Goal: Check status: Check status

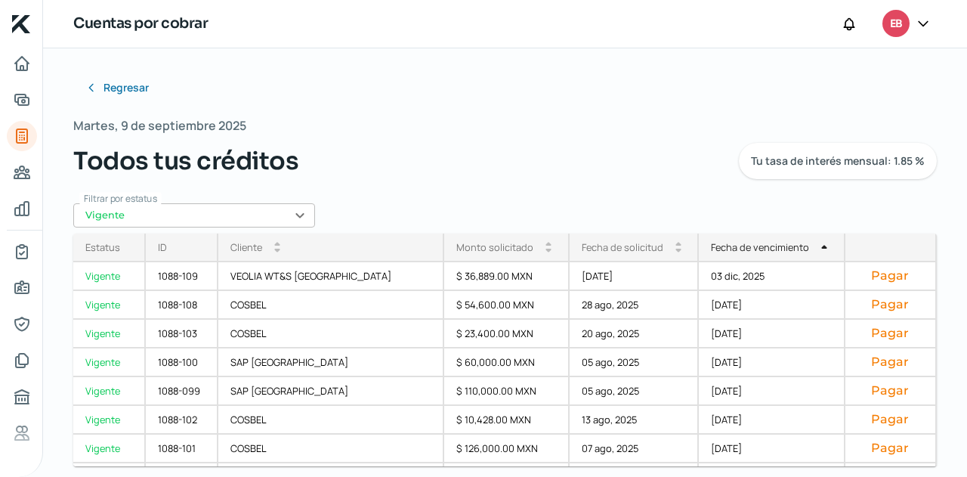
scroll to position [283, 0]
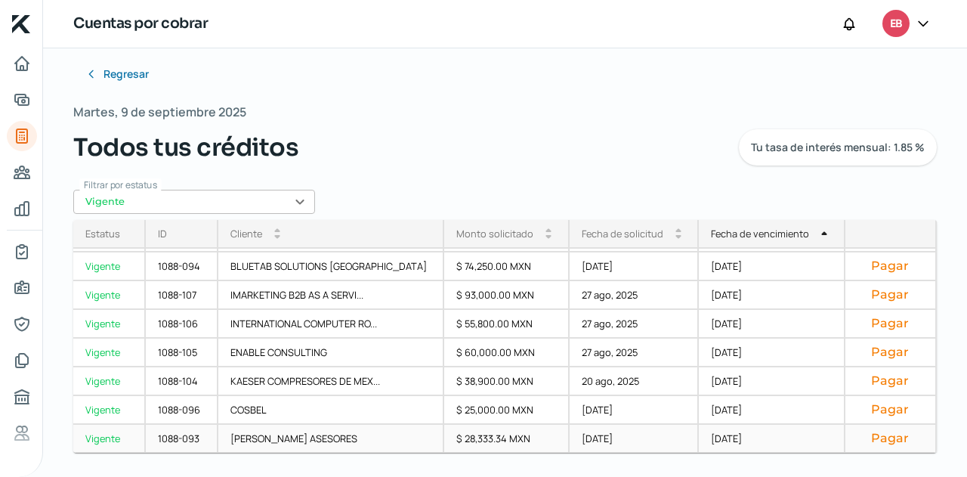
click at [444, 442] on div "$ 28,333.34 MXN" at bounding box center [506, 439] width 125 height 29
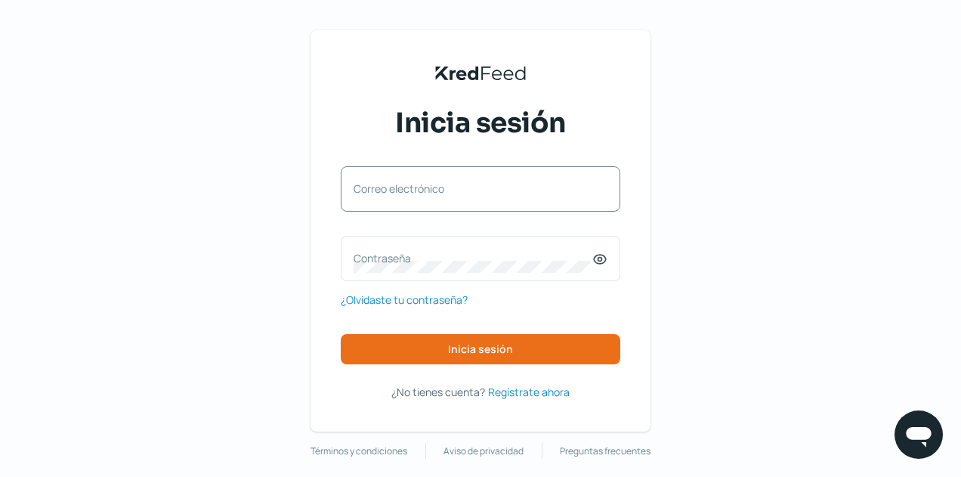
click at [461, 184] on label "Correo electrónico" at bounding box center [473, 188] width 239 height 14
click at [461, 190] on input "Correo electrónico" at bounding box center [481, 197] width 254 height 14
click at [433, 194] on input "Correo electrónico" at bounding box center [481, 197] width 254 height 14
type input "[EMAIL_ADDRESS][DOMAIN_NAME]"
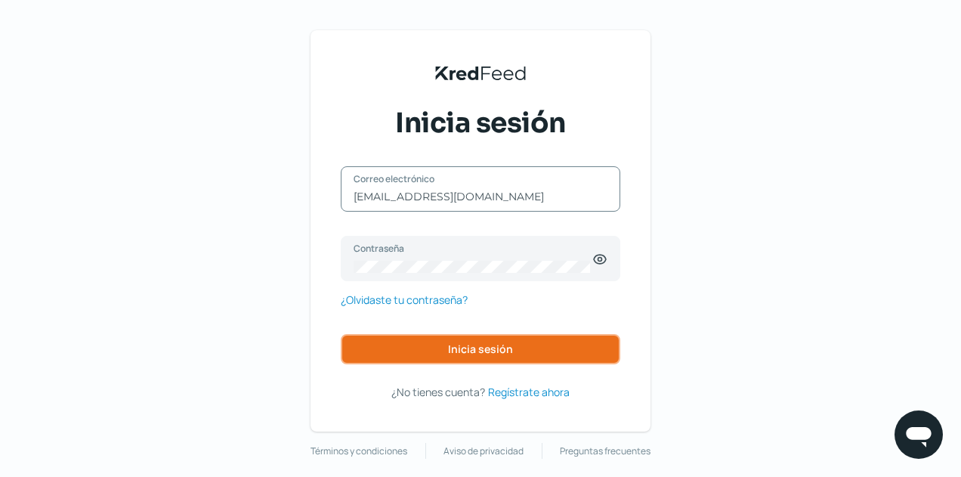
click at [477, 346] on span "Inicia sesión" at bounding box center [480, 349] width 65 height 11
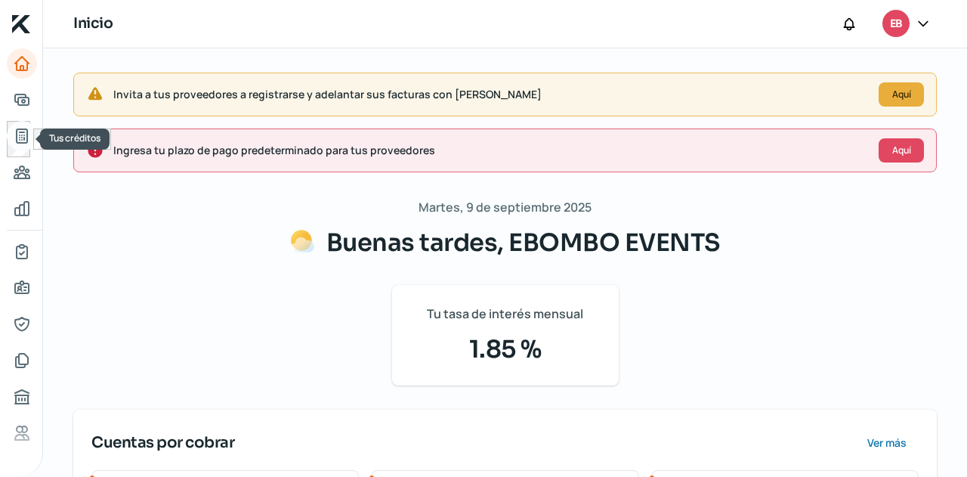
click at [24, 123] on link "Tus créditos" at bounding box center [22, 136] width 30 height 30
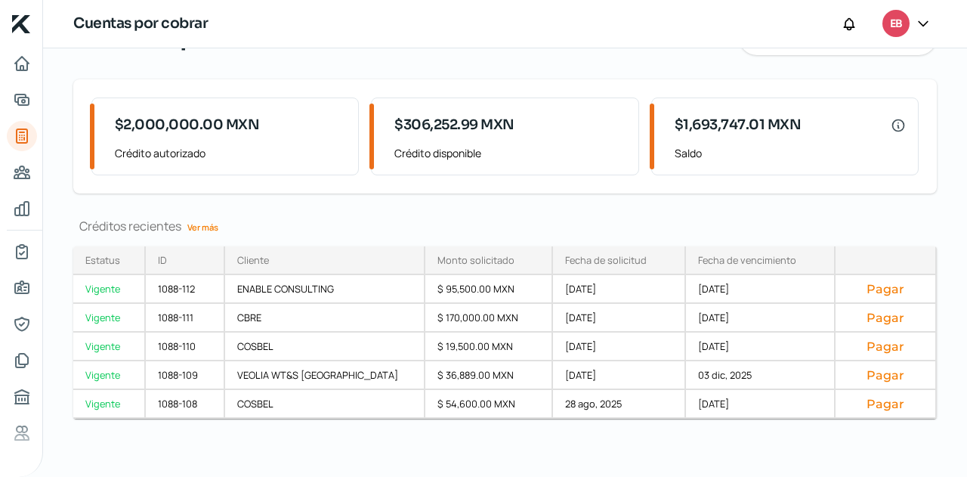
scroll to position [83, 0]
click at [201, 227] on link "Ver más" at bounding box center [202, 225] width 43 height 23
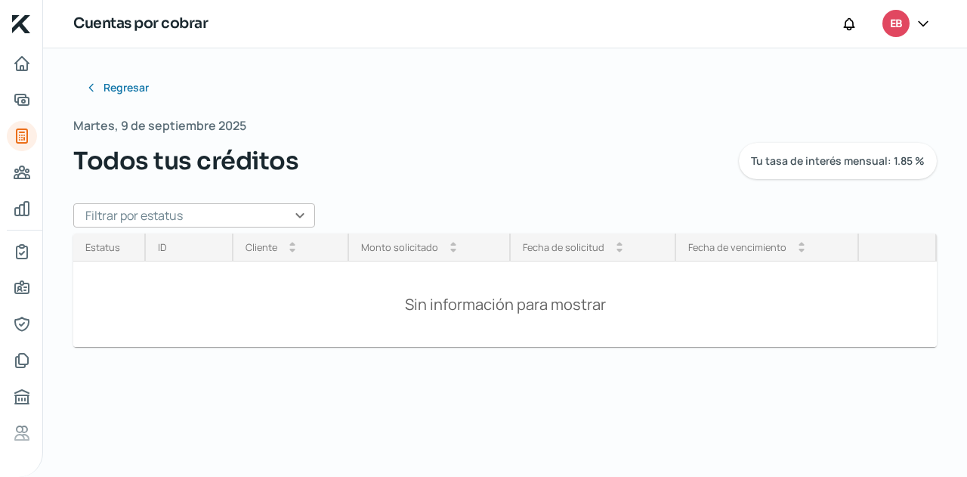
click at [243, 223] on input "text" at bounding box center [194, 215] width 242 height 24
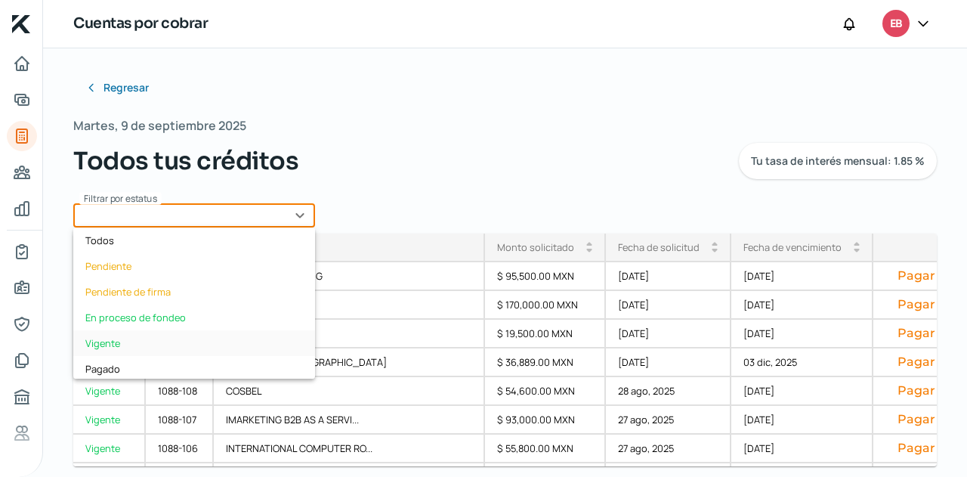
click at [150, 338] on div "Vigente" at bounding box center [194, 343] width 242 height 26
type input "Vigente"
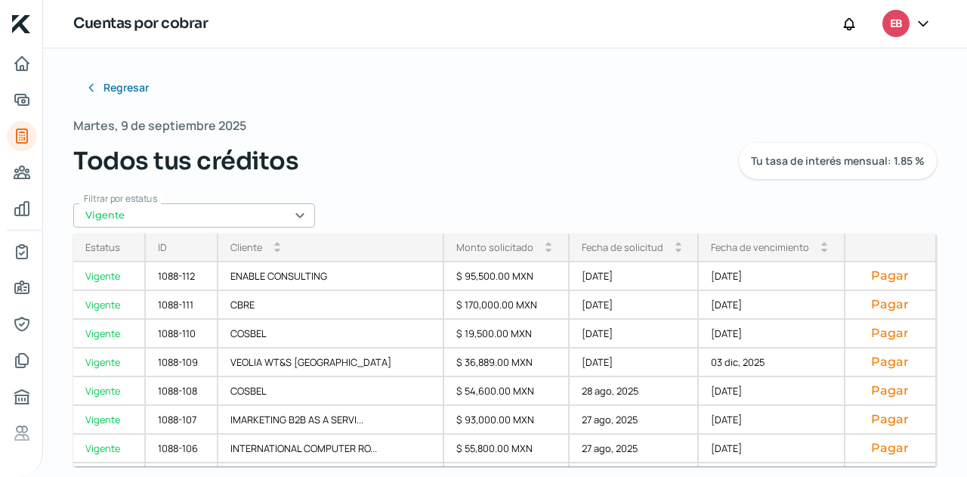
click at [735, 250] on div "Fecha de vencimiento" at bounding box center [760, 247] width 98 height 14
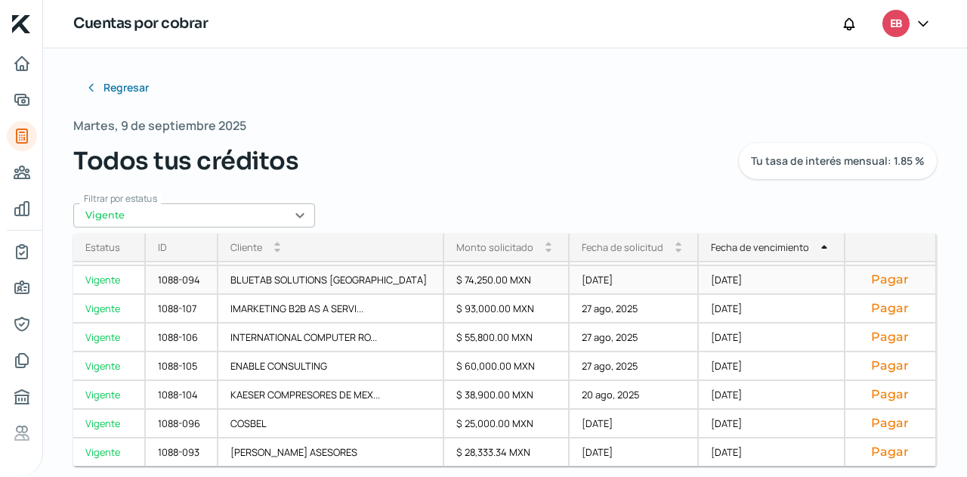
scroll to position [14, 0]
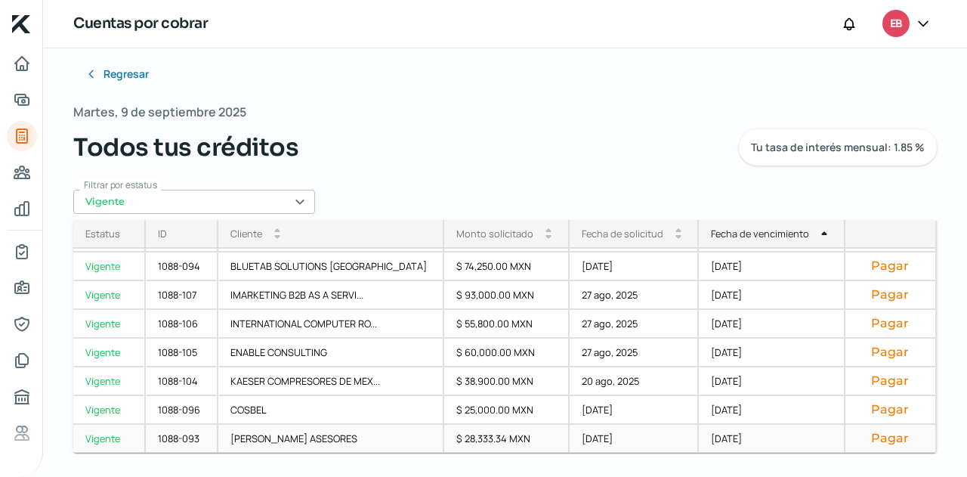
click at [444, 433] on div "$ 28,333.34 MXN" at bounding box center [506, 439] width 125 height 29
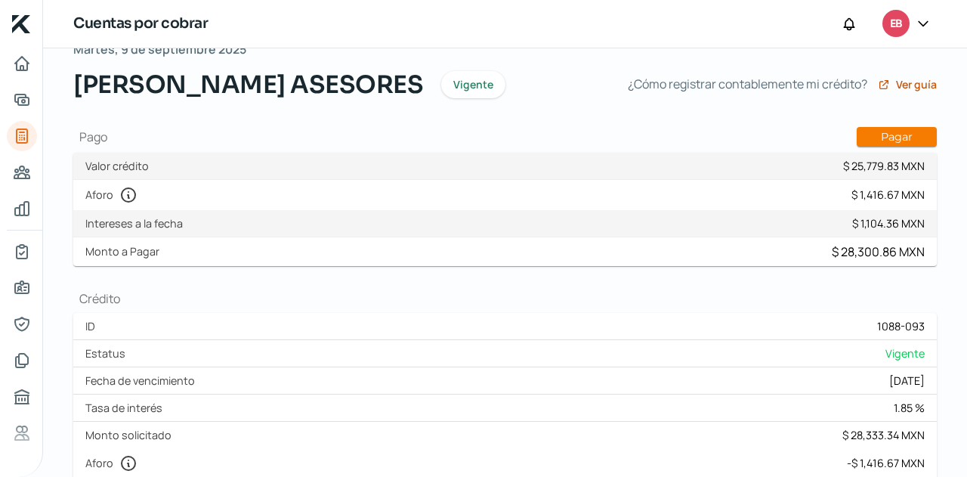
scroll to position [151, 0]
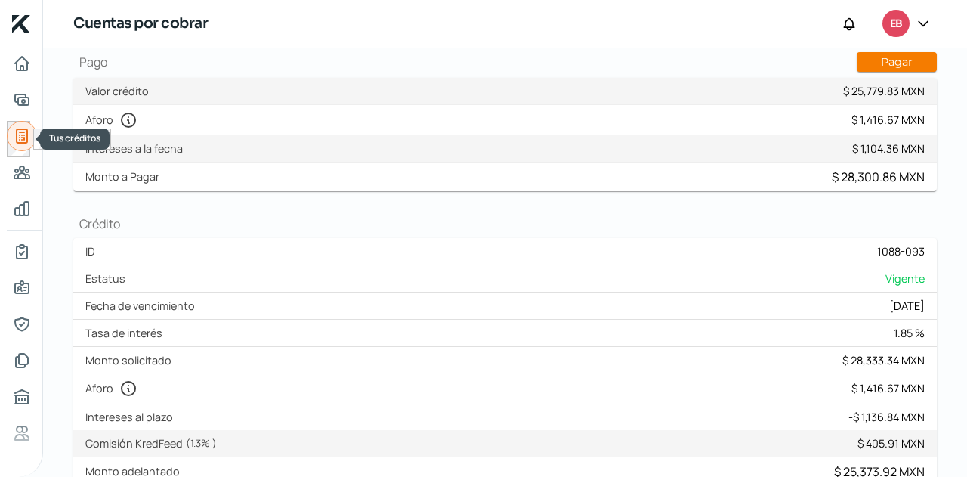
click at [15, 129] on icon "Tus créditos" at bounding box center [22, 136] width 18 height 18
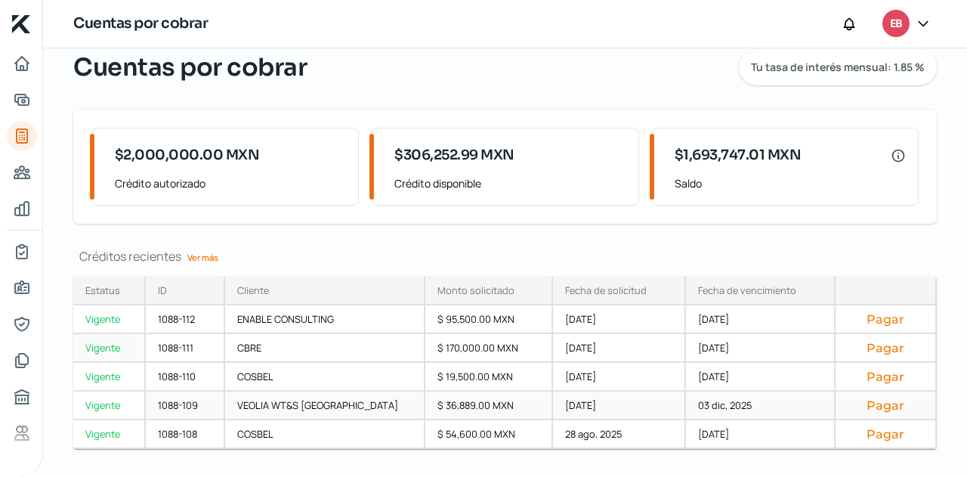
scroll to position [83, 0]
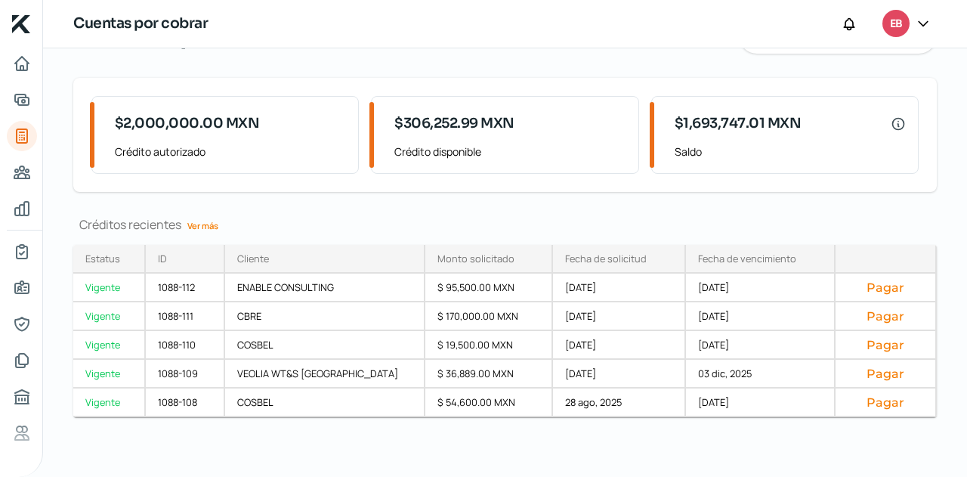
click at [205, 223] on link "Ver más" at bounding box center [202, 225] width 43 height 23
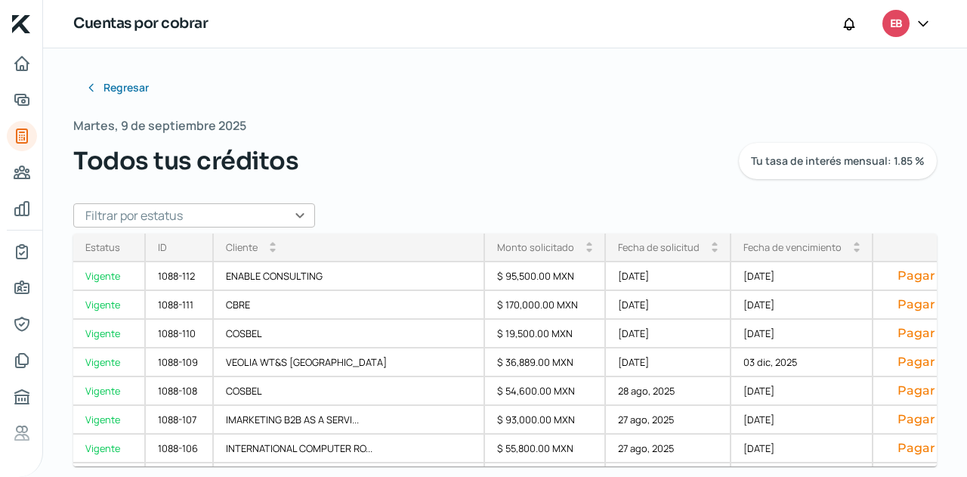
click at [265, 212] on input "text" at bounding box center [194, 215] width 242 height 24
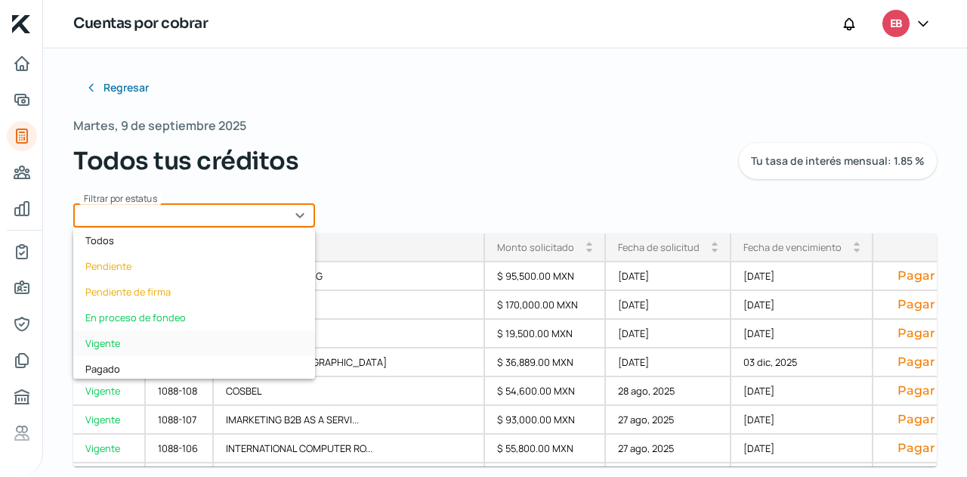
click at [119, 334] on div "Vigente" at bounding box center [194, 343] width 242 height 26
type input "Vigente"
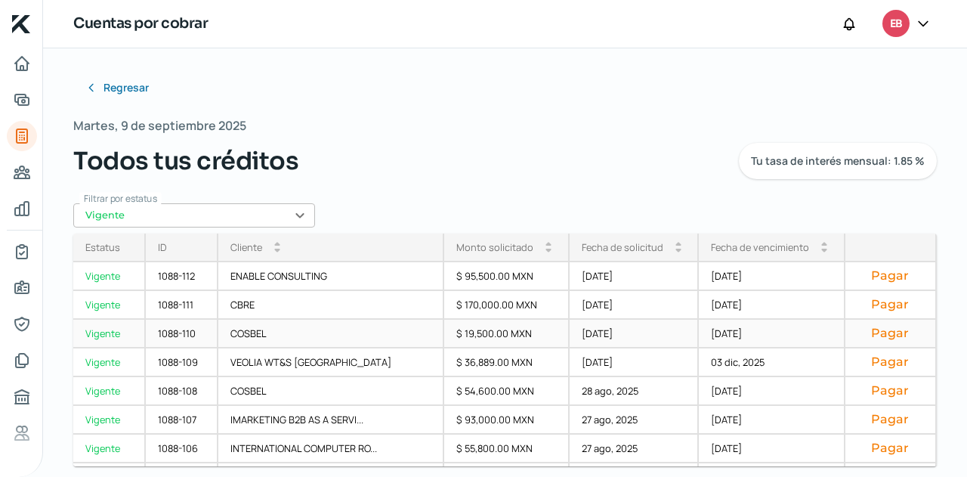
click at [626, 331] on div "[DATE]" at bounding box center [635, 334] width 130 height 29
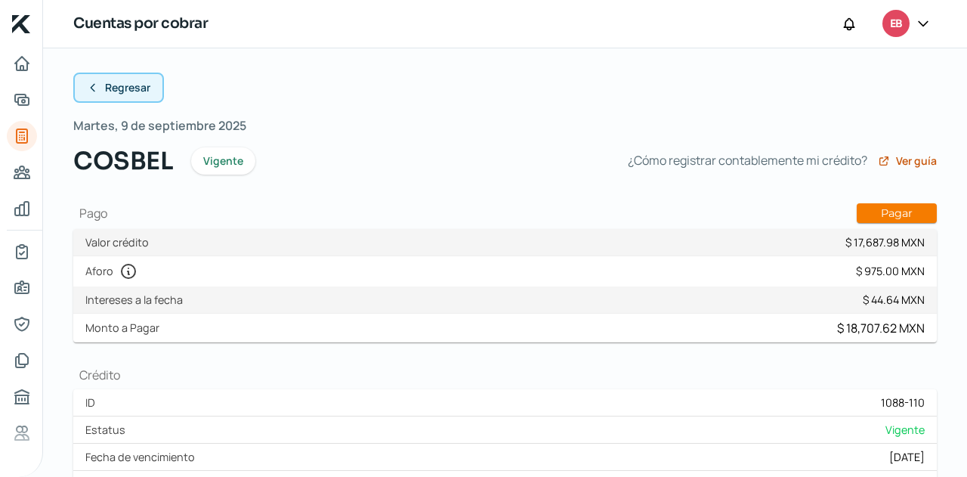
click at [110, 82] on span "Regresar" at bounding box center [127, 87] width 45 height 11
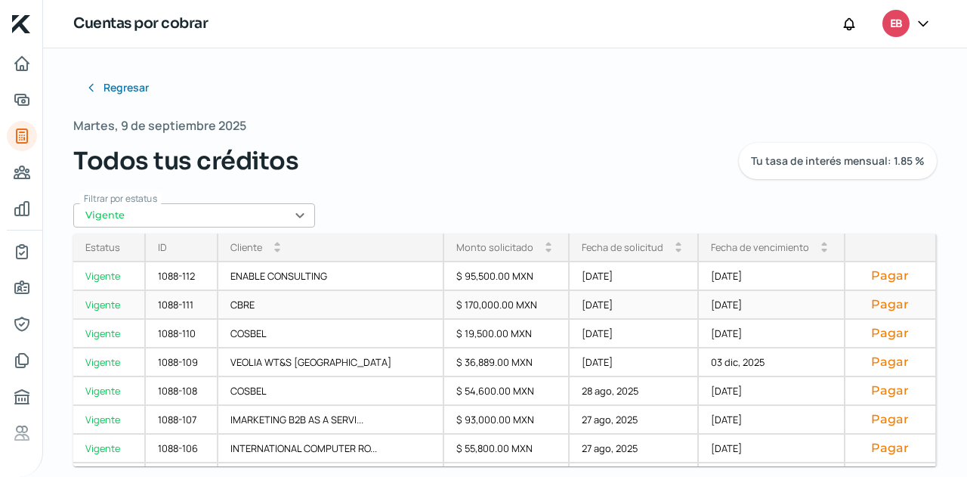
click at [570, 308] on div "[DATE]" at bounding box center [635, 305] width 130 height 29
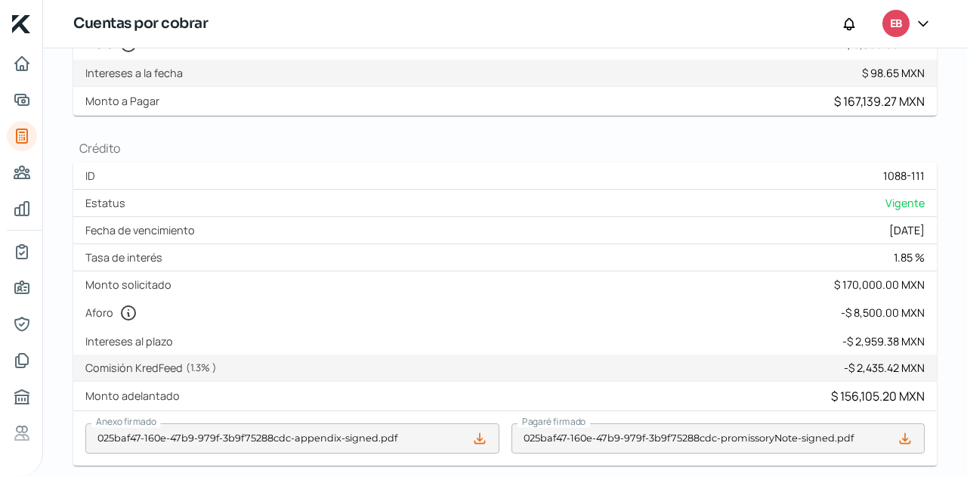
scroll to position [14, 0]
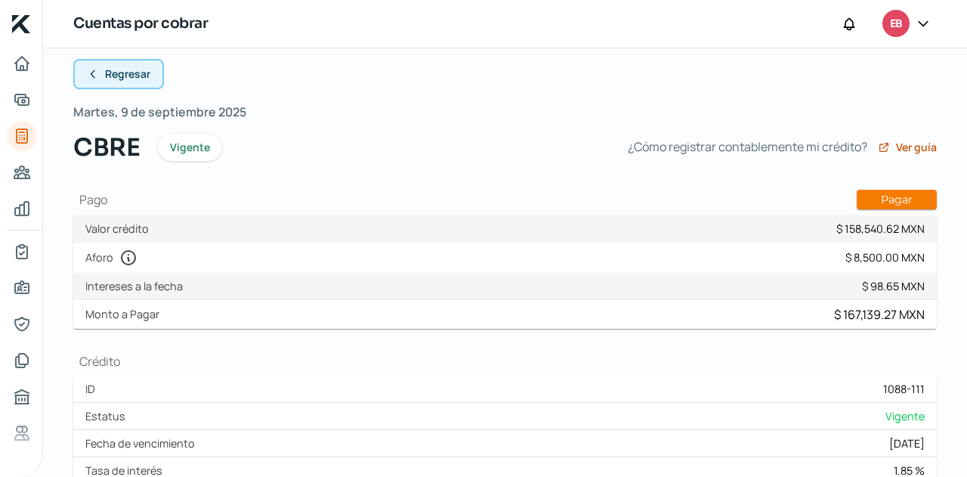
click at [130, 82] on button "Regresar" at bounding box center [118, 74] width 91 height 30
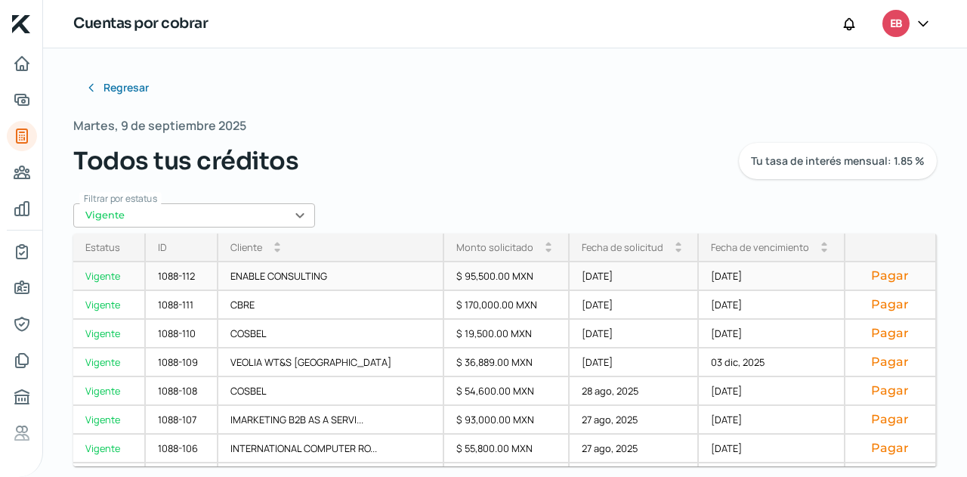
click at [632, 276] on div "[DATE]" at bounding box center [635, 276] width 130 height 29
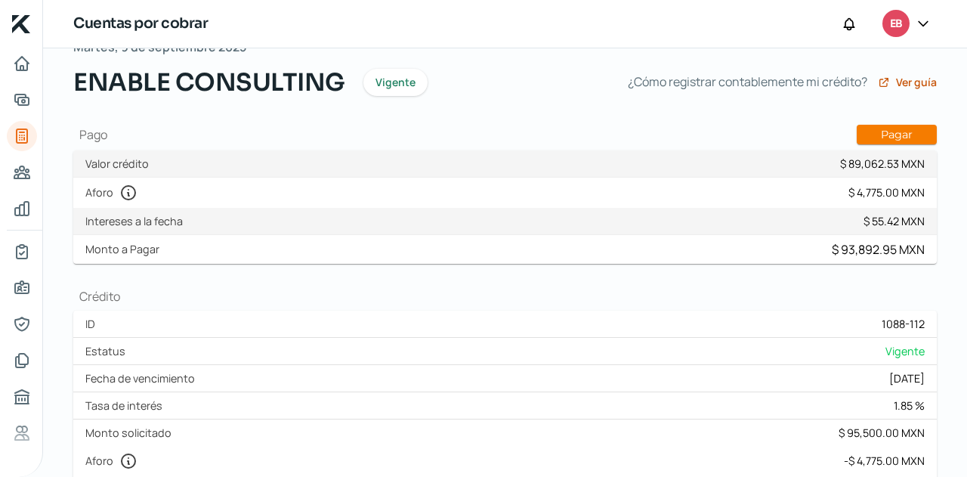
scroll to position [76, 0]
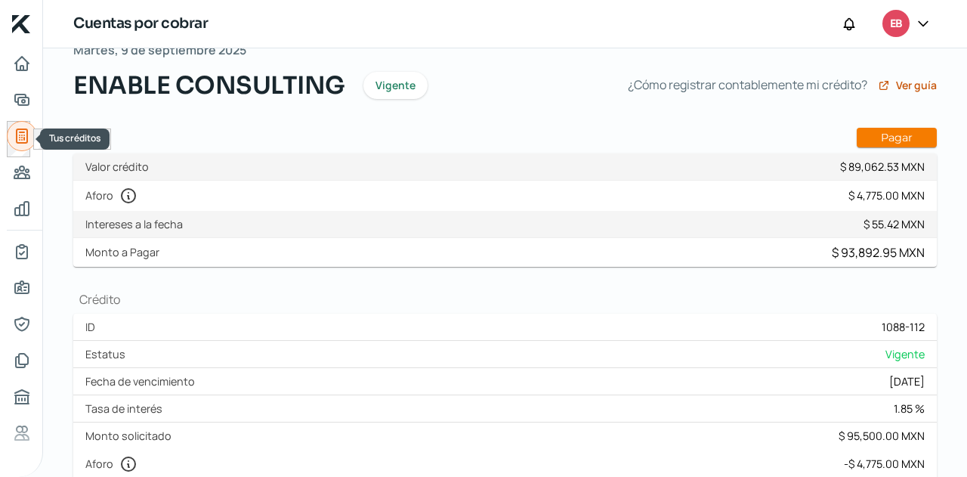
click at [12, 125] on link "Tus créditos" at bounding box center [22, 136] width 30 height 30
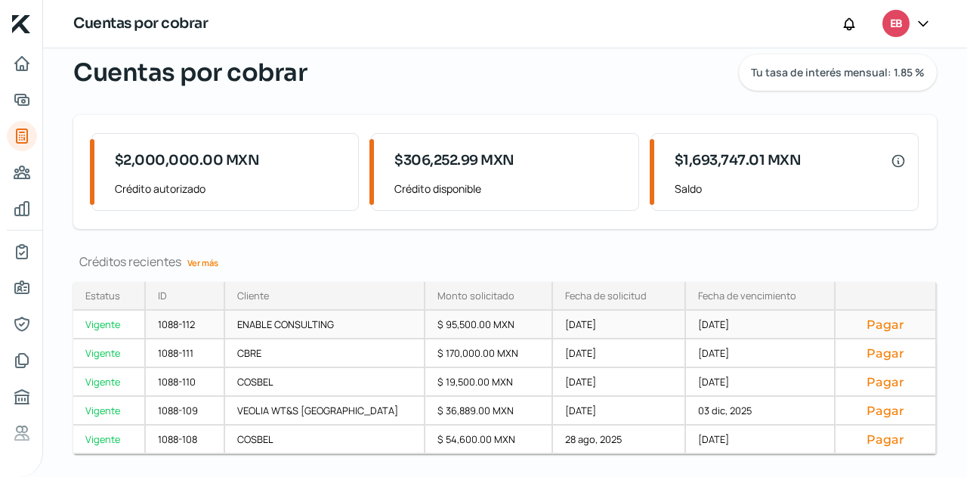
scroll to position [83, 0]
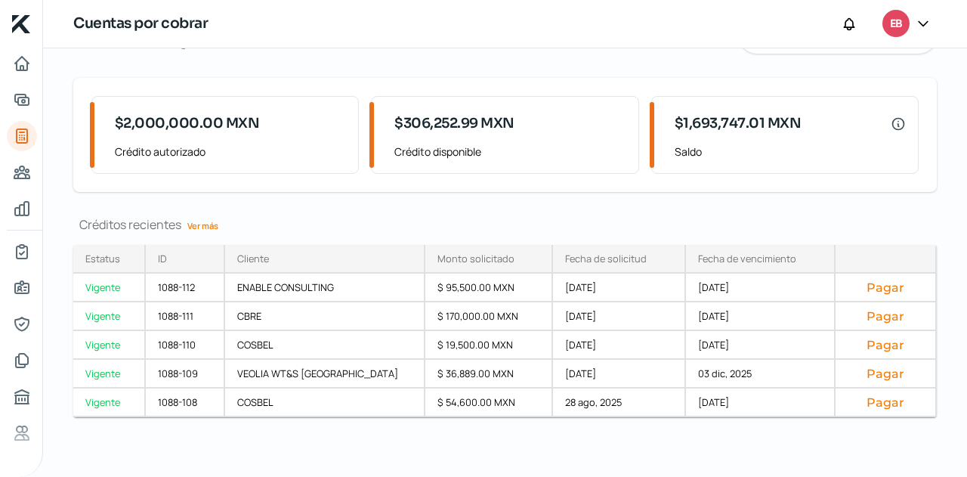
click at [207, 229] on link "Ver más" at bounding box center [202, 225] width 43 height 23
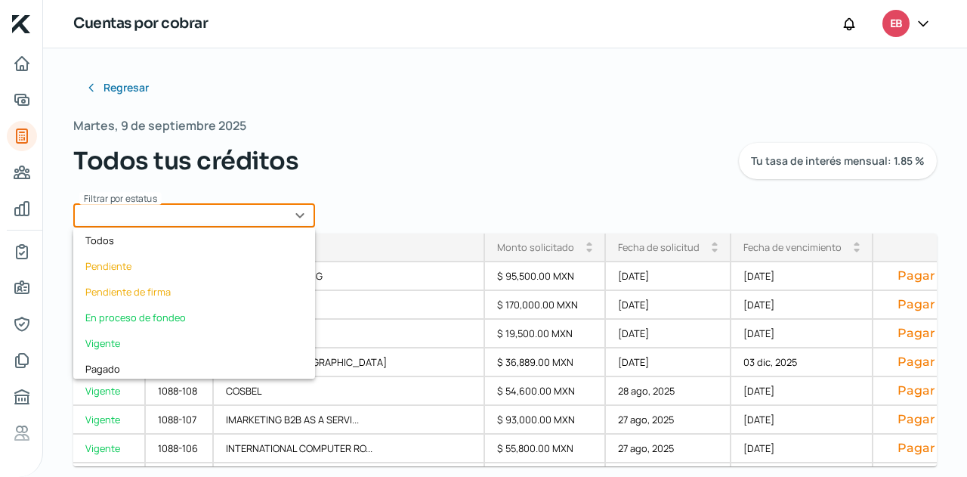
click at [265, 210] on input "text" at bounding box center [194, 215] width 242 height 24
click at [153, 336] on div "Vigente" at bounding box center [194, 343] width 242 height 26
type input "Vigente"
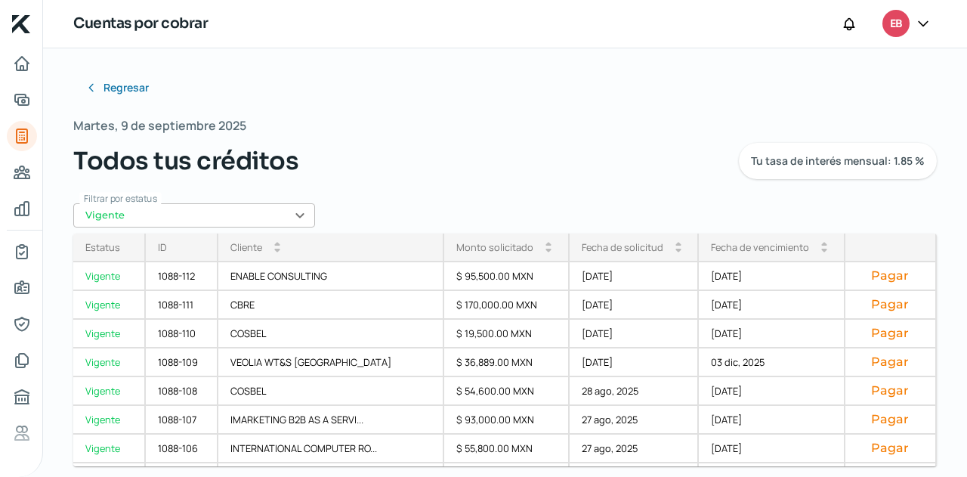
click at [751, 252] on div "Fecha de vencimiento" at bounding box center [760, 247] width 98 height 14
